Goal: Information Seeking & Learning: Learn about a topic

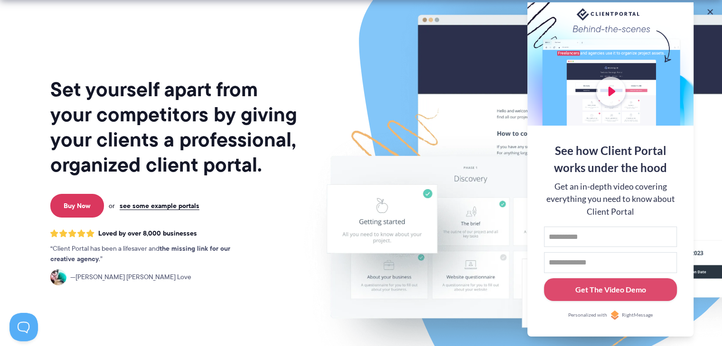
scroll to position [55, 0]
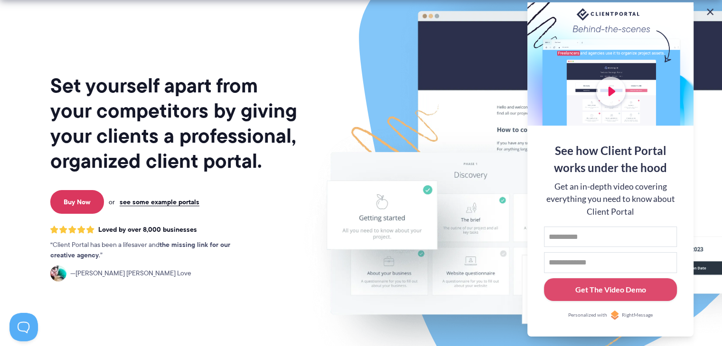
click at [708, 12] on button at bounding box center [709, 11] width 11 height 11
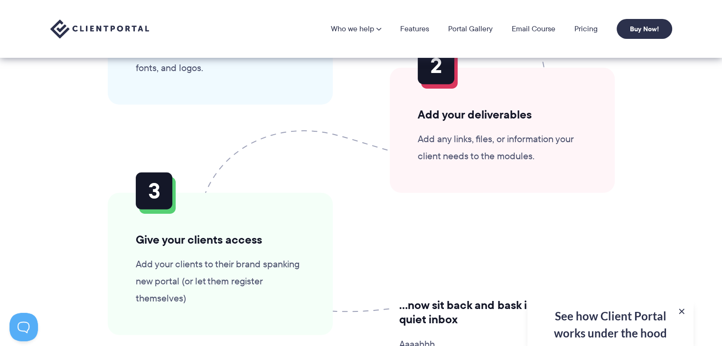
scroll to position [2320, 0]
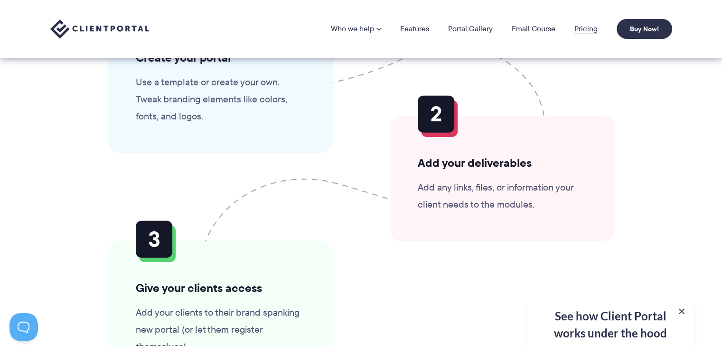
click at [588, 28] on link "Pricing" at bounding box center [585, 29] width 23 height 8
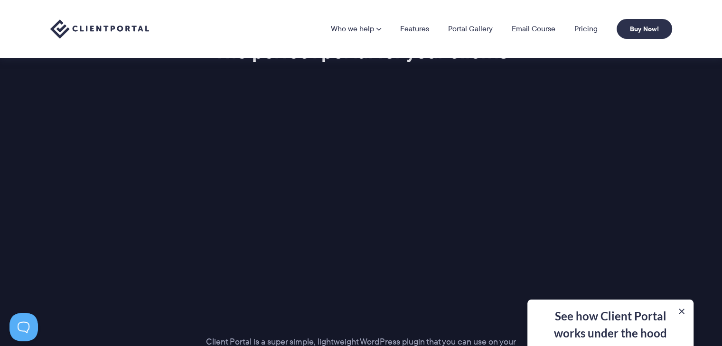
scroll to position [1186, 0]
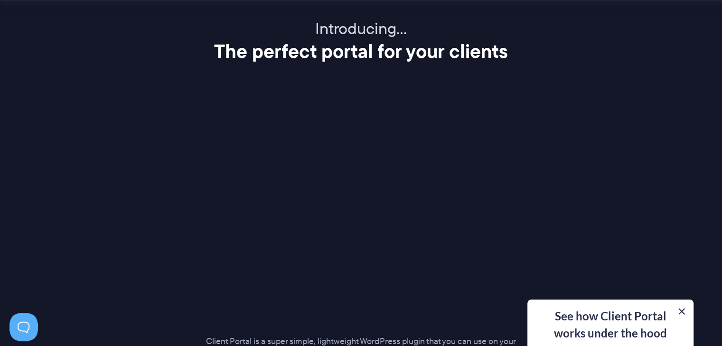
click at [685, 310] on button at bounding box center [681, 311] width 11 height 11
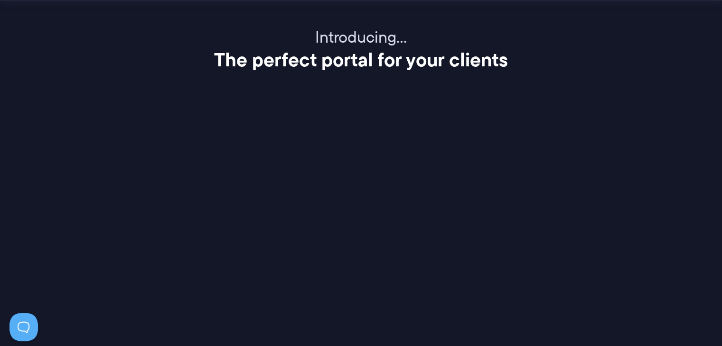
scroll to position [1178, 0]
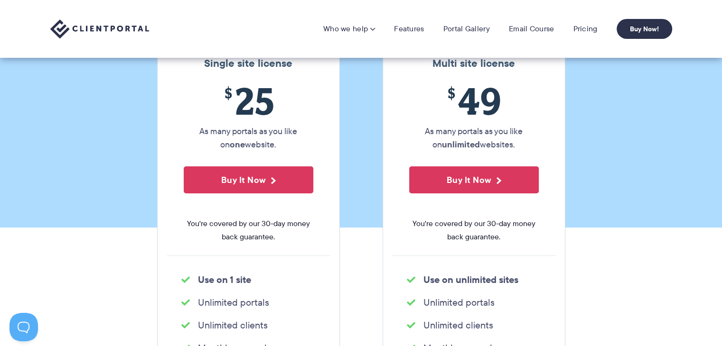
scroll to position [96, 0]
